Goal: Task Accomplishment & Management: Manage account settings

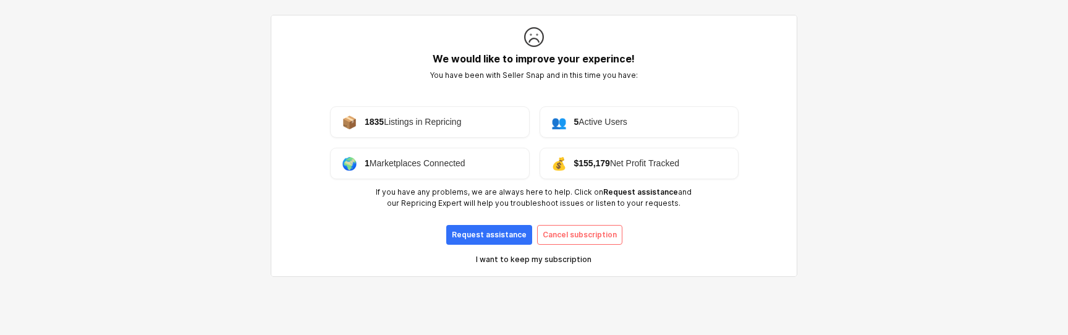
click at [556, 262] on p "I want to keep my subscription" at bounding box center [534, 260] width 116 height 10
